Goal: Transaction & Acquisition: Purchase product/service

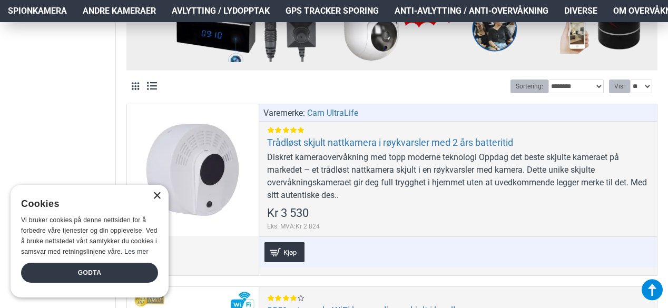
click at [156, 194] on div "×" at bounding box center [157, 196] width 8 height 8
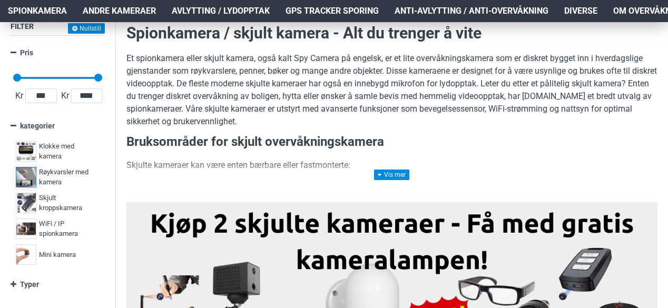
scroll to position [28, 0]
click at [49, 254] on span "Mini kamera" at bounding box center [57, 254] width 37 height 11
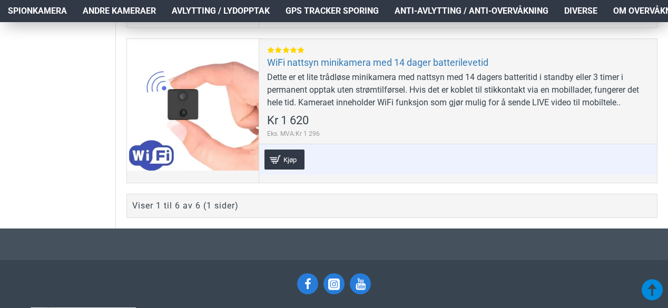
scroll to position [1106, 0]
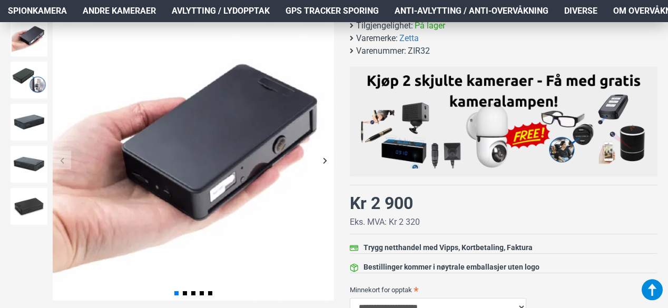
scroll to position [158, 0]
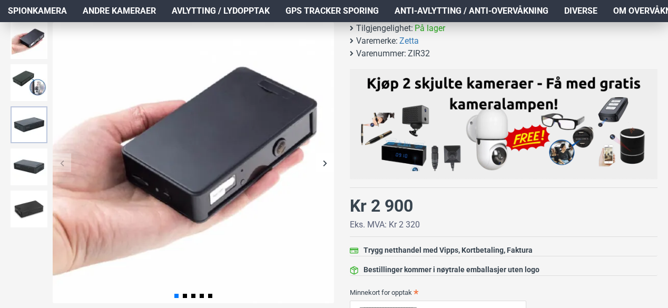
click at [30, 130] on img at bounding box center [29, 124] width 37 height 37
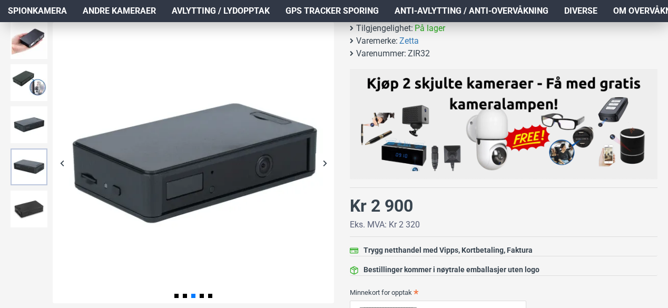
click at [15, 159] on img at bounding box center [29, 167] width 37 height 37
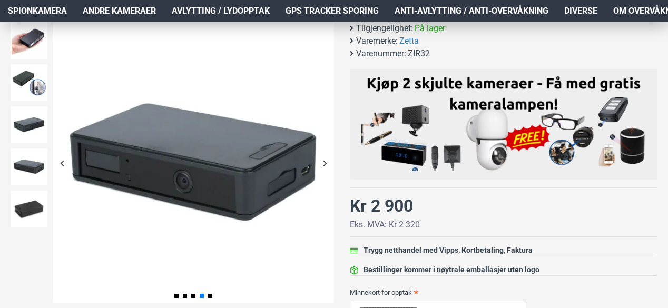
click at [15, 187] on div at bounding box center [29, 167] width 42 height 42
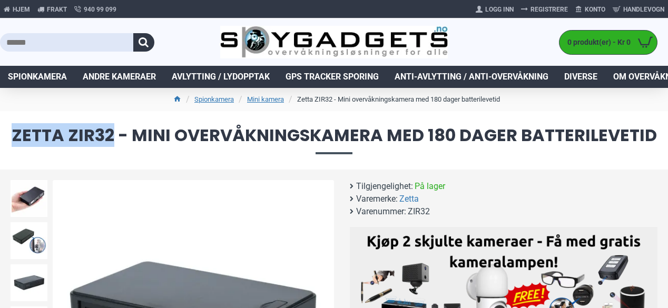
drag, startPoint x: 116, startPoint y: 136, endPoint x: 13, endPoint y: 139, distance: 103.3
click at [13, 139] on span "Zetta ZIR32 - Mini overvåkningskamera med 180 dager batterilevetid" at bounding box center [334, 140] width 647 height 27
copy span "Zetta ZIR32"
